Goal: Task Accomplishment & Management: Use online tool/utility

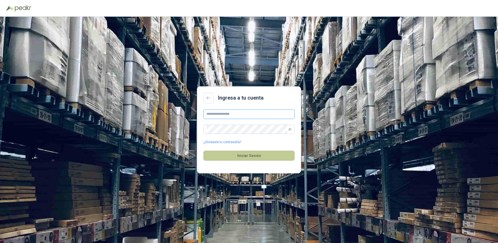
type input "**********"
click at [254, 158] on button "Iniciar Sesión" at bounding box center [248, 156] width 91 height 10
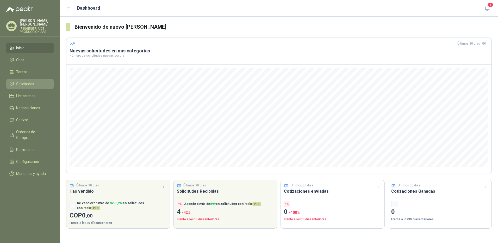
click at [23, 81] on span "Solicitudes" at bounding box center [25, 84] width 18 height 6
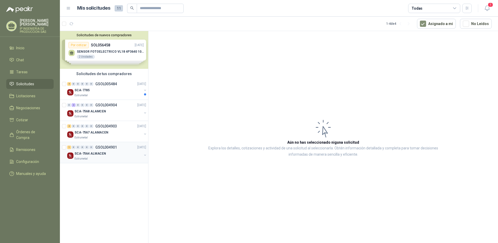
click at [107, 156] on div "SCA-7564 ALMACEN" at bounding box center [107, 153] width 67 height 6
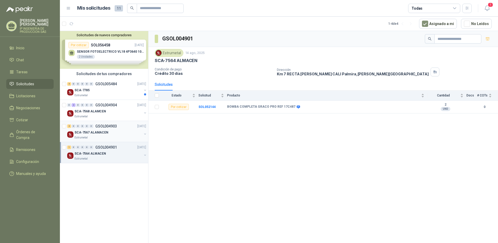
click at [107, 136] on div "Estrumetal" at bounding box center [107, 137] width 67 height 4
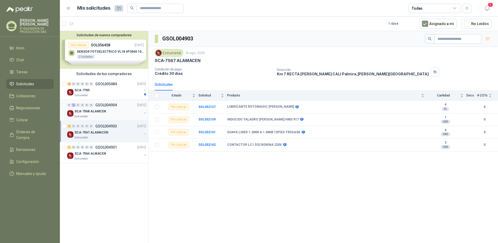
click at [108, 111] on div "SCA-7568 ALAMCEN" at bounding box center [107, 111] width 67 height 6
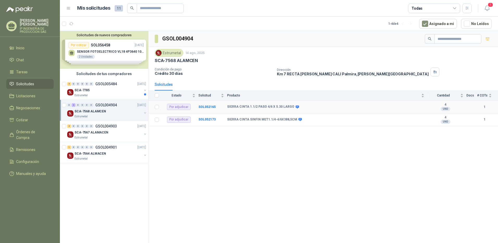
click at [240, 108] on b "SIERRA CINTA 1.1/2 PASO 4/6 X 5.30 LARGO" at bounding box center [260, 107] width 67 height 4
drag, startPoint x: 240, startPoint y: 108, endPoint x: 208, endPoint y: 157, distance: 58.9
click at [208, 157] on div "GSOL004904 Estrumetal [DATE] SCA-7568 ALAMCEN Condición de pago Crédito 30 días…" at bounding box center [323, 138] width 350 height 214
click at [248, 108] on b "SIERRA CINTA 1.1/2 PASO 4/6 X 5.30 LARGO" at bounding box center [260, 107] width 67 height 4
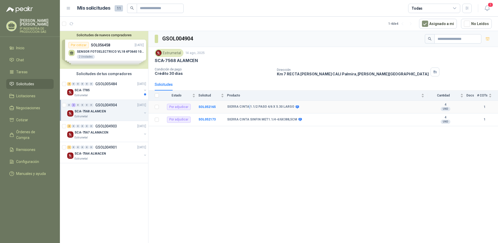
click at [248, 108] on b "SIERRA CINTA 1.1/2 PASO 4/6 X 5.30 LARGO" at bounding box center [260, 107] width 67 height 4
click at [176, 96] on span "Estado" at bounding box center [176, 96] width 29 height 4
click at [98, 88] on div "SCA-7785" at bounding box center [107, 90] width 67 height 6
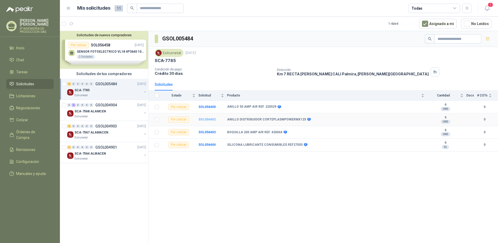
click at [208, 119] on b "SOL056402" at bounding box center [206, 119] width 17 height 4
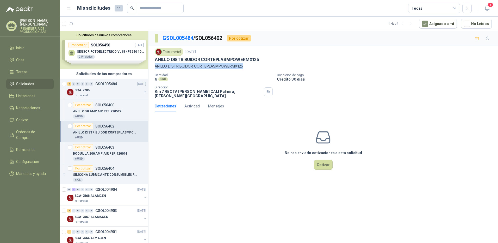
drag, startPoint x: 245, startPoint y: 66, endPoint x: 153, endPoint y: 70, distance: 91.8
click at [153, 70] on div "Estrumetal [DATE] ANILLO DISTRIBUIDOR CORTEPLASMPOWERMX125 ANILLO DISTRIBUIDOR …" at bounding box center [323, 73] width 350 height 54
copy p "ANILLO DISTRIBUIDOR CORTEPLASMPOWERMX125"
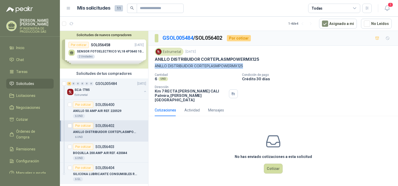
click at [327, 67] on p "ANILLO DISTRIBUIDOR CORTEPLASMPOWERMX125" at bounding box center [273, 66] width 237 height 6
click at [106, 111] on p "ANILLO 50 AMP AIR REF. 220529" at bounding box center [97, 111] width 48 height 5
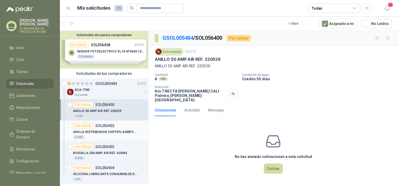
click at [106, 130] on p "ANILLO DISTRIBUIDOR CORTEPLASMPOWERMX125" at bounding box center [105, 132] width 65 height 5
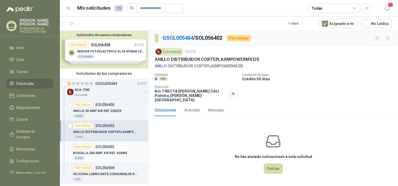
click at [116, 151] on p "BOQUILLA 200 AMP AIR REF. 420044" at bounding box center [100, 153] width 54 height 5
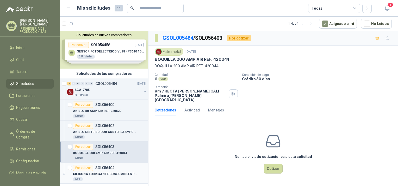
click at [108, 172] on p "SILICONA LUBRICANTE CONSUMIBLES REF27055" at bounding box center [105, 174] width 65 height 5
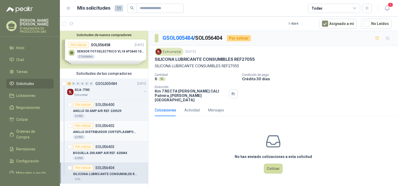
click at [105, 133] on p "ANILLO DISTRIBUIDOR CORTEPLASMPOWERMX125" at bounding box center [105, 132] width 65 height 5
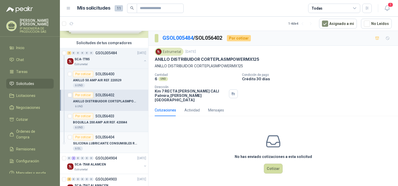
scroll to position [32, 0]
click at [123, 146] on div "6 GL" at bounding box center [109, 148] width 73 height 4
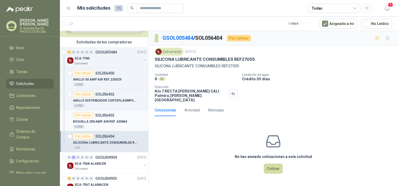
click at [128, 117] on div "Por cotizar SOL056403" at bounding box center [109, 116] width 73 height 6
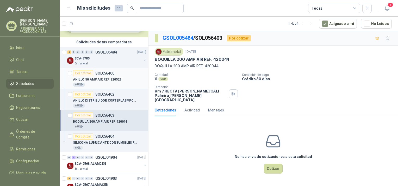
click at [121, 80] on div "ANILLO 50 AMP AIR REF. 220529" at bounding box center [109, 80] width 73 height 6
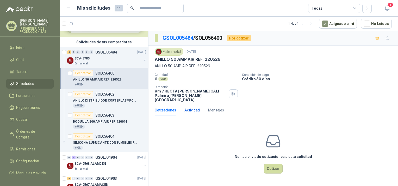
click at [197, 108] on div "Actividad" at bounding box center [191, 111] width 15 height 6
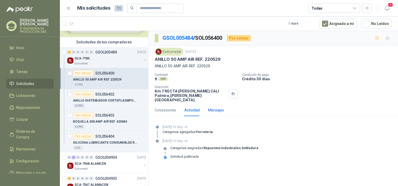
click at [219, 108] on div "Mensajes" at bounding box center [216, 111] width 16 height 6
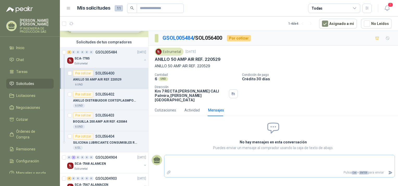
click at [169, 171] on icon "Adjuntar archivos" at bounding box center [168, 173] width 5 height 5
click at [0, 0] on input "file" at bounding box center [0, 0] width 0 height 0
click at [173, 108] on div "Cotizaciones" at bounding box center [165, 111] width 21 height 6
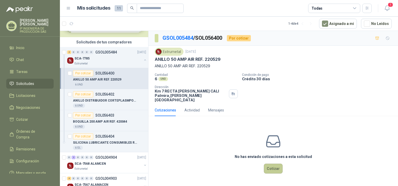
click at [271, 164] on button "Cotizar" at bounding box center [273, 169] width 19 height 10
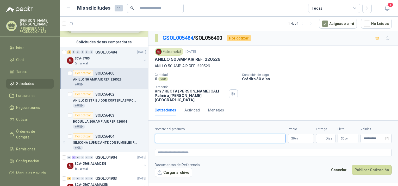
click at [215, 134] on input "Nombre del producto" at bounding box center [220, 138] width 131 height 9
click at [252, 134] on input "Nombre del producto" at bounding box center [220, 138] width 131 height 9
paste input "**********"
type input "**********"
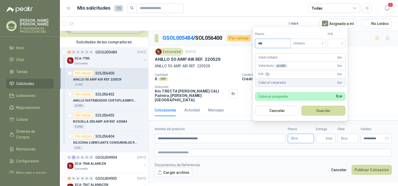
click at [275, 45] on input "***" at bounding box center [272, 43] width 35 height 9
paste input "**********"
type input "**********"
click at [325, 111] on button "Guardar" at bounding box center [323, 111] width 44 height 10
click at [342, 46] on input "search" at bounding box center [336, 43] width 11 height 8
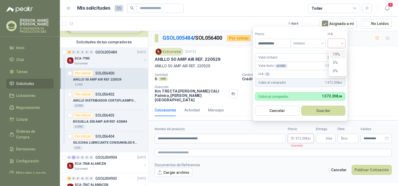
click at [337, 55] on div "19%" at bounding box center [338, 55] width 10 height 6
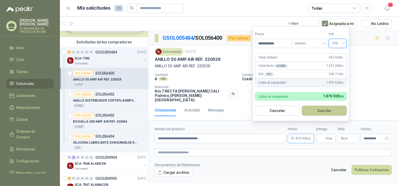
click at [329, 110] on button "Guardar" at bounding box center [324, 111] width 45 height 10
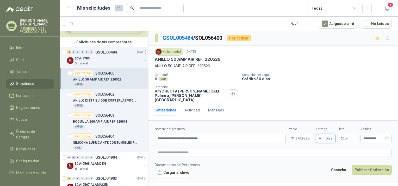
type input "*"
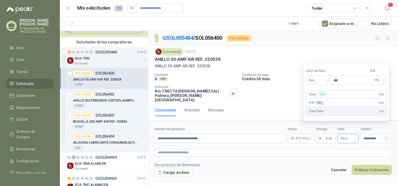
click at [338, 103] on div "IVA 19 % 0 ,00" at bounding box center [346, 103] width 81 height 8
click at [379, 127] on label "Validez" at bounding box center [375, 129] width 31 height 5
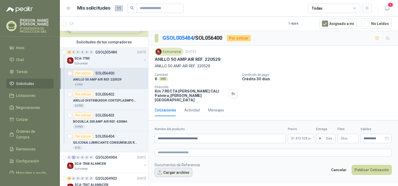
click at [176, 169] on button "Cargar archivo" at bounding box center [174, 172] width 38 height 9
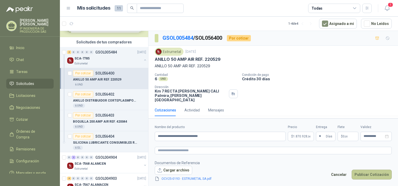
click at [372, 173] on button "Publicar Cotización" at bounding box center [372, 175] width 40 height 10
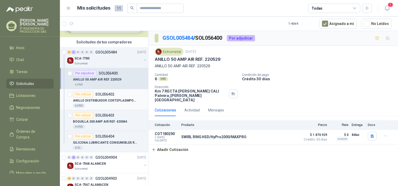
click at [109, 104] on div "6 UND" at bounding box center [109, 106] width 73 height 4
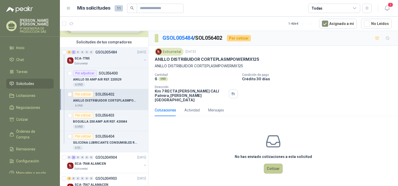
click at [275, 165] on button "Cotizar" at bounding box center [273, 169] width 19 height 10
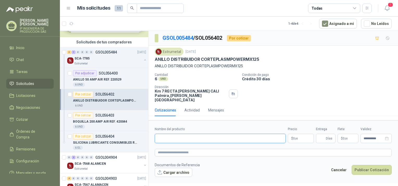
click at [203, 134] on input "Nombre del producto" at bounding box center [220, 138] width 131 height 9
paste input "**********"
type input "**********"
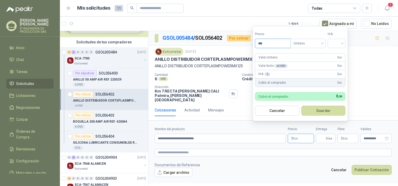
click at [265, 44] on input "***" at bounding box center [272, 43] width 35 height 9
paste input "*********"
type input "**********"
click at [342, 45] on input "search" at bounding box center [336, 43] width 11 height 8
click at [342, 53] on div "19%" at bounding box center [338, 55] width 10 height 6
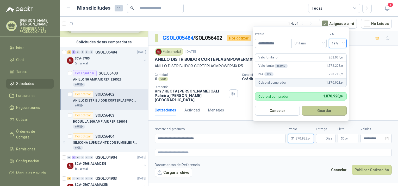
click at [329, 111] on button "Guardar" at bounding box center [324, 111] width 45 height 10
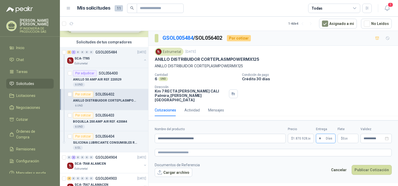
type input "*"
click at [377, 137] on input "**********" at bounding box center [374, 138] width 20 height 3
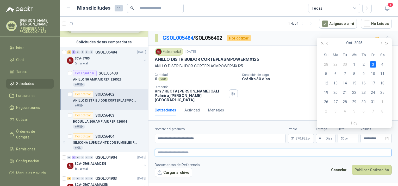
click at [269, 149] on textarea at bounding box center [273, 153] width 237 height 8
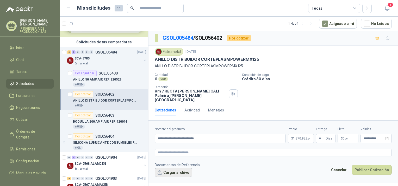
click at [170, 169] on button "Cargar archivo" at bounding box center [174, 172] width 38 height 9
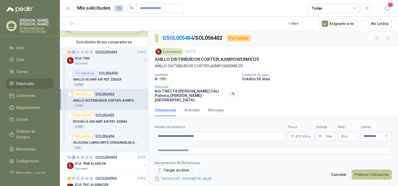
click at [374, 172] on button "Publicar Cotización" at bounding box center [372, 175] width 40 height 10
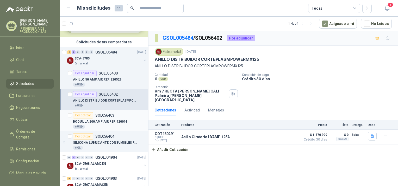
click at [121, 120] on p "BOQUILLA 200 AMP AIR REF. 420044" at bounding box center [100, 122] width 54 height 5
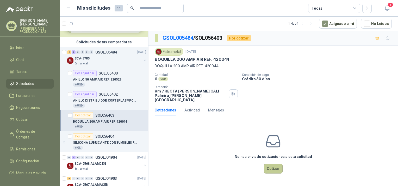
click at [273, 164] on button "Cotizar" at bounding box center [273, 169] width 19 height 10
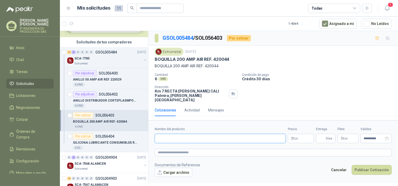
click at [208, 134] on input "Nombre del producto" at bounding box center [220, 138] width 131 height 9
click at [167, 134] on input "Nombre del producto" at bounding box center [220, 138] width 131 height 9
paste input "**********"
type input "**********"
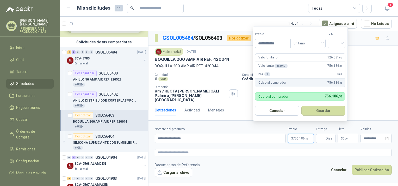
type input "**********"
click at [340, 43] on input "search" at bounding box center [336, 43] width 11 height 8
click at [340, 53] on div "19%" at bounding box center [338, 55] width 10 height 6
click at [329, 113] on button "Guardar" at bounding box center [324, 111] width 45 height 10
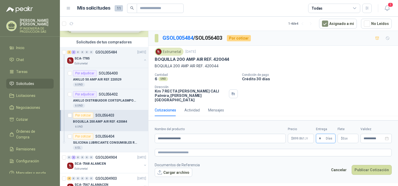
type input "*"
click at [371, 140] on form "**********" at bounding box center [273, 152] width 250 height 63
click at [181, 170] on button "Cargar archivo" at bounding box center [174, 172] width 38 height 9
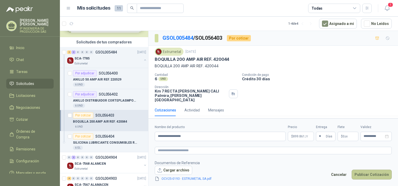
click at [364, 175] on button "Publicar Cotización" at bounding box center [372, 175] width 40 height 10
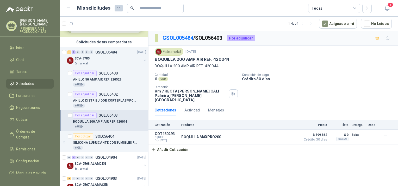
click at [70, 7] on icon at bounding box center [68, 8] width 5 height 5
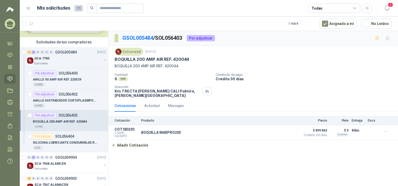
click at [70, 7] on div "Mis solicitudes 11" at bounding box center [90, 8] width 107 height 9
click at [80, 7] on span "11" at bounding box center [78, 8] width 8 height 6
click at [79, 8] on span "11" at bounding box center [78, 8] width 8 height 6
click at [387, 8] on icon "button" at bounding box center [387, 8] width 7 height 7
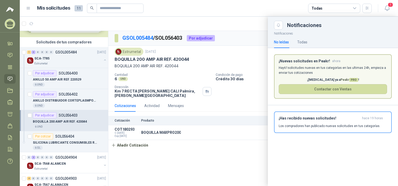
click at [9, 82] on link "Solicitudes" at bounding box center [9, 79] width 11 height 10
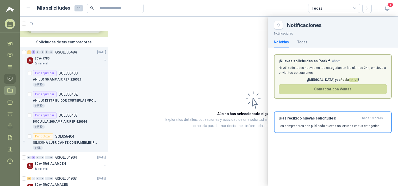
click at [9, 93] on icon at bounding box center [9, 90] width 5 height 5
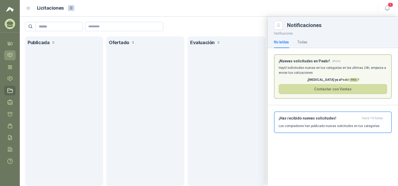
click at [7, 52] on link "Chat" at bounding box center [9, 56] width 11 height 10
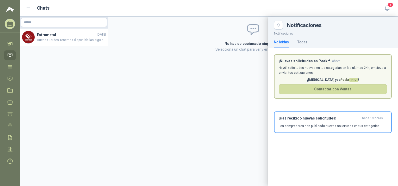
click at [61, 40] on div at bounding box center [209, 102] width 378 height 170
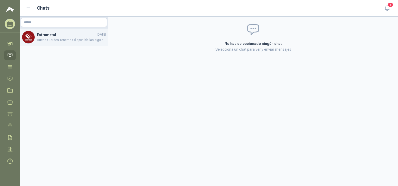
click at [39, 38] on span "Buenas Tardes Tenemos disponible las siguientes medidas y pasos, si es la para …" at bounding box center [71, 40] width 69 height 5
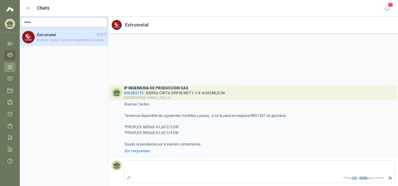
click at [12, 67] on icon at bounding box center [9, 67] width 5 height 5
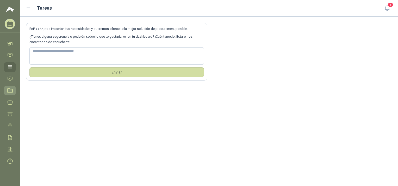
click at [14, 90] on link "Licitaciones" at bounding box center [9, 91] width 11 height 10
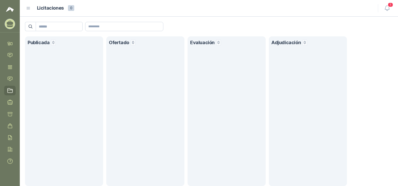
click at [10, 27] on icon at bounding box center [10, 26] width 6 height 2
click at [10, 138] on icon at bounding box center [9, 137] width 5 height 5
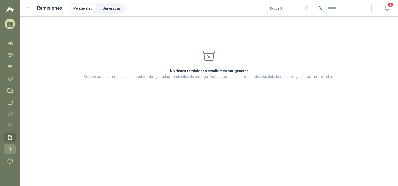
click at [10, 149] on icon at bounding box center [9, 149] width 5 height 5
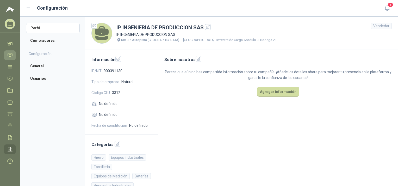
click at [12, 57] on icon at bounding box center [9, 55] width 5 height 5
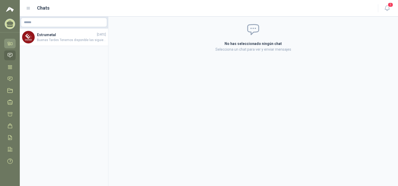
click at [6, 42] on link "Inicio" at bounding box center [9, 44] width 11 height 10
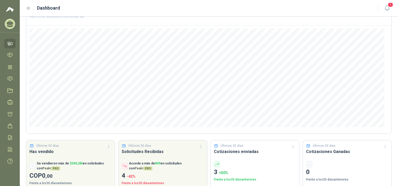
scroll to position [48, 0]
